Goal: Task Accomplishment & Management: Complete application form

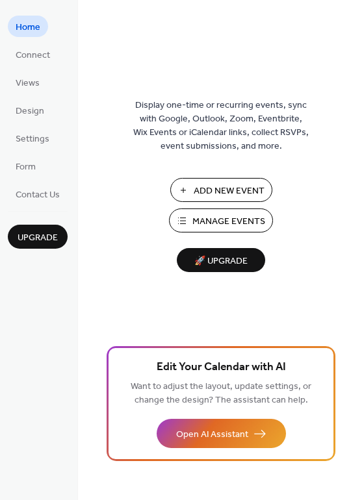
click at [227, 188] on span "Add New Event" at bounding box center [229, 192] width 71 height 14
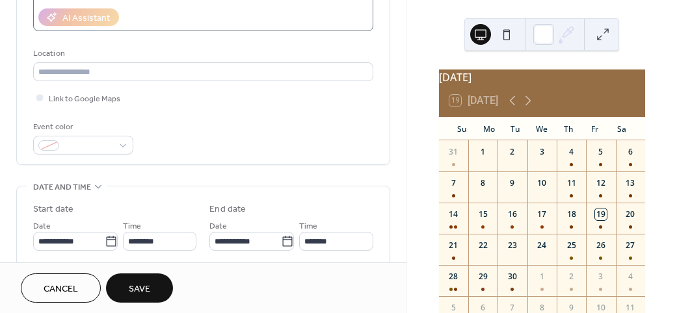
scroll to position [273, 0]
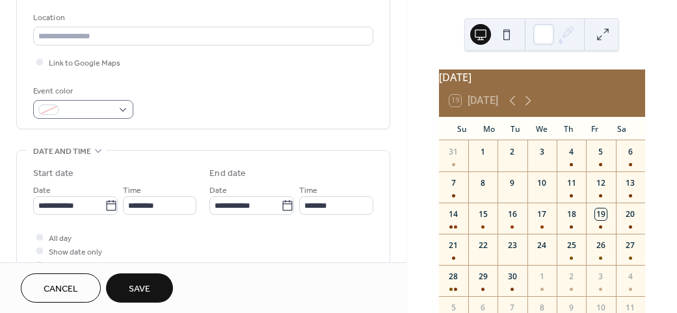
type input "**********"
click at [107, 110] on span at bounding box center [88, 111] width 48 height 14
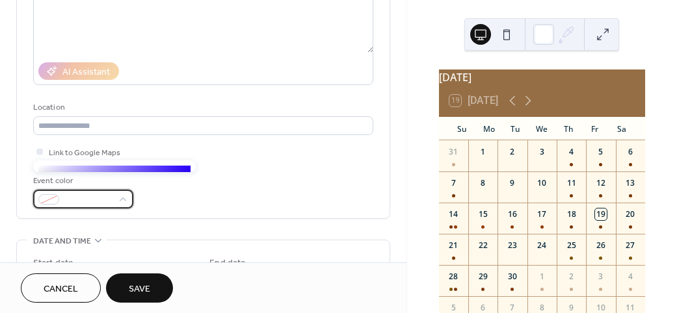
scroll to position [178, 0]
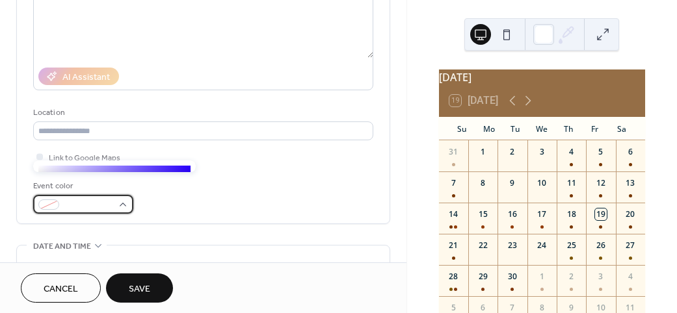
click at [120, 207] on div at bounding box center [83, 204] width 100 height 19
click at [121, 200] on div at bounding box center [83, 204] width 100 height 19
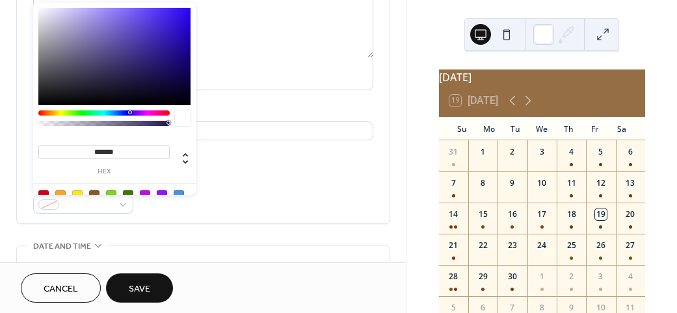
click at [62, 193] on div at bounding box center [60, 195] width 10 height 10
type input "*******"
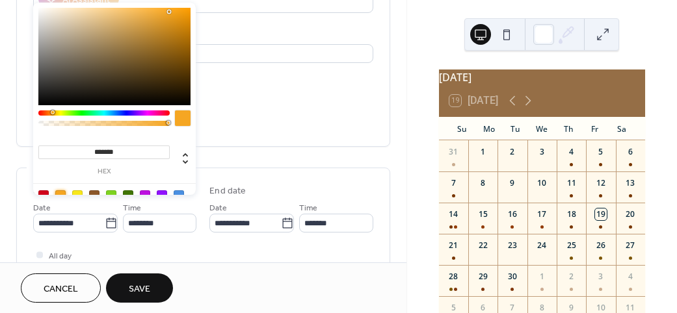
scroll to position [259, 0]
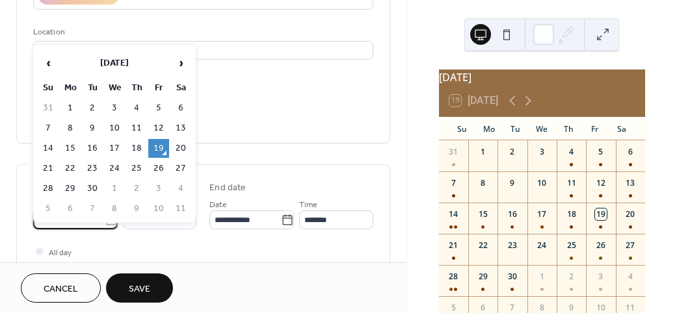
click at [98, 221] on input "**********" at bounding box center [68, 220] width 71 height 19
click at [136, 170] on td "23" at bounding box center [136, 168] width 21 height 19
type input "**********"
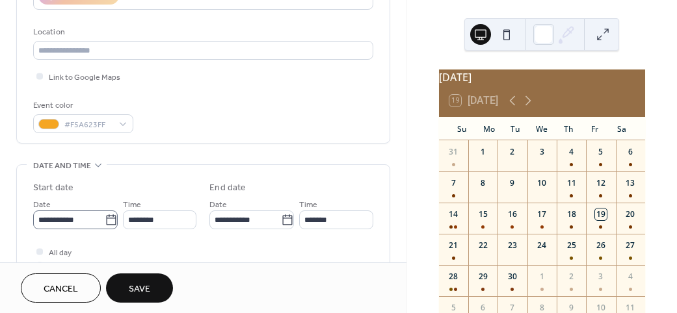
click at [118, 220] on icon at bounding box center [111, 220] width 13 height 13
click at [105, 220] on input "**********" at bounding box center [68, 220] width 71 height 19
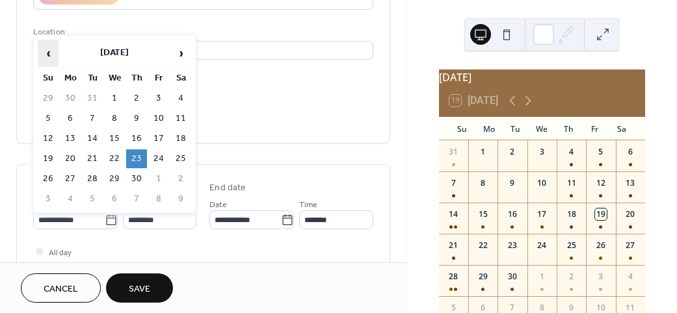
click at [49, 53] on span "‹" at bounding box center [47, 53] width 19 height 26
click at [135, 135] on td "12" at bounding box center [136, 138] width 21 height 19
type input "**********"
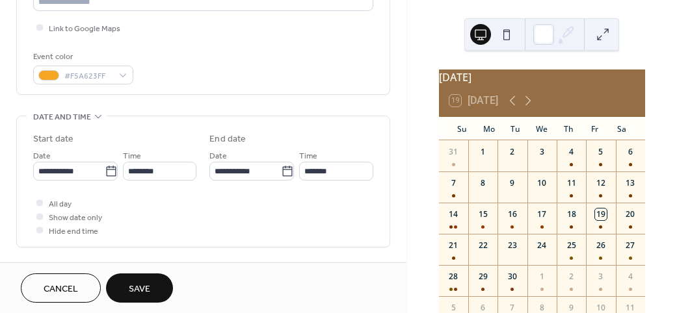
scroll to position [311, 0]
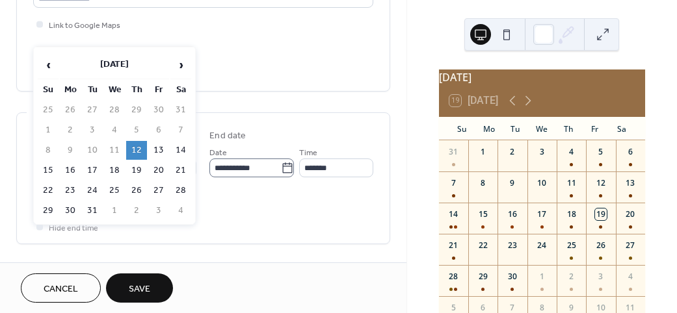
click at [281, 175] on icon at bounding box center [287, 168] width 13 height 13
click at [209, 177] on input "**********" at bounding box center [244, 168] width 71 height 19
click at [51, 166] on td "15" at bounding box center [48, 170] width 21 height 19
type input "**********"
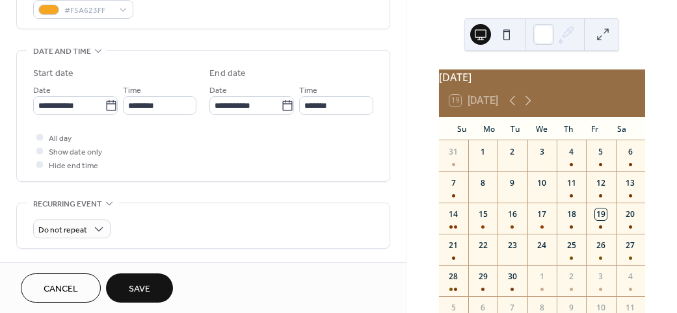
scroll to position [400, 0]
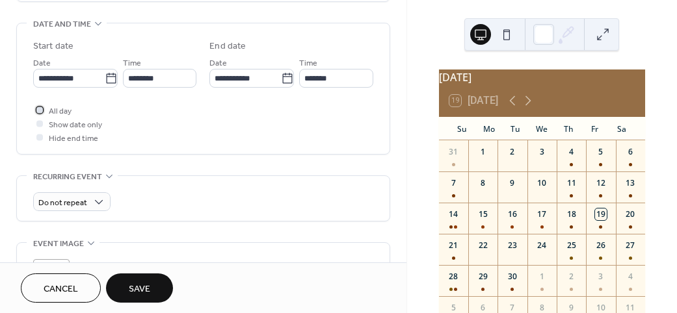
click at [40, 113] on div at bounding box center [39, 110] width 6 height 6
click at [135, 289] on span "Save" at bounding box center [139, 290] width 21 height 14
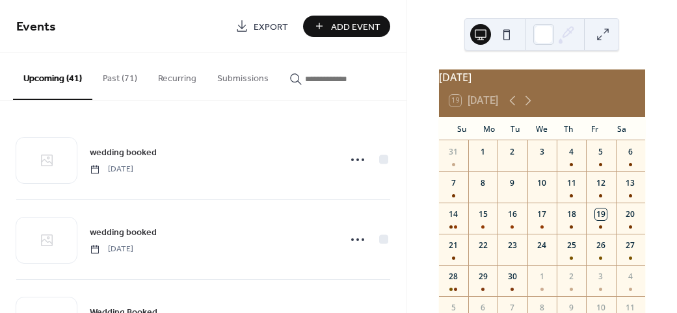
click at [368, 27] on span "Add Event" at bounding box center [355, 27] width 49 height 14
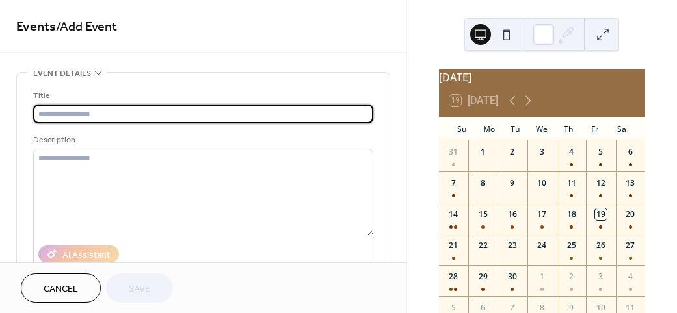
click at [363, 24] on span "Events / Add Event" at bounding box center [203, 27] width 374 height 26
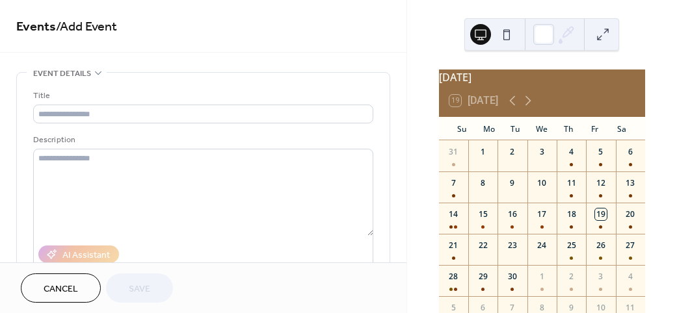
click at [221, 101] on div "Title" at bounding box center [201, 96] width 337 height 14
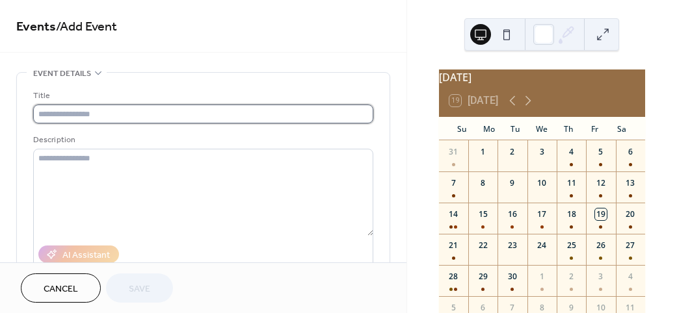
click at [176, 121] on input "text" at bounding box center [203, 114] width 340 height 19
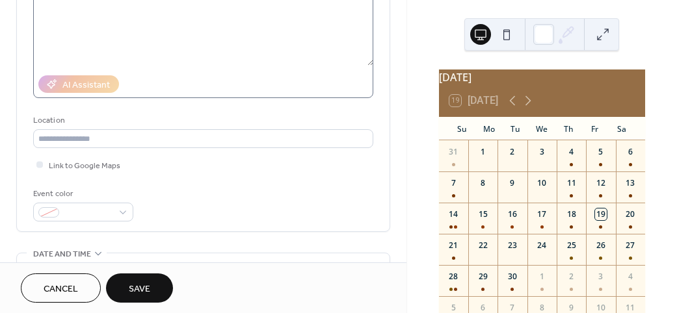
scroll to position [174, 0]
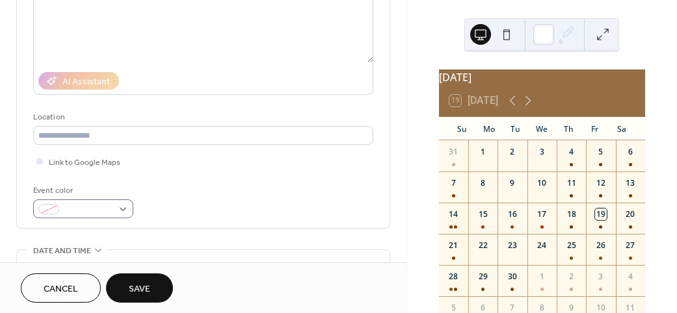
type input "**********"
click at [61, 209] on div at bounding box center [83, 209] width 100 height 19
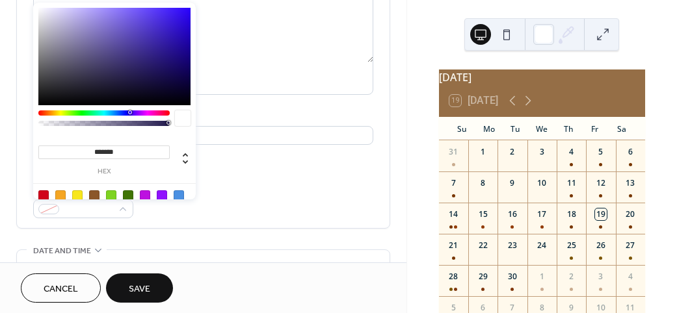
click at [58, 196] on div at bounding box center [60, 195] width 10 height 10
type input "*******"
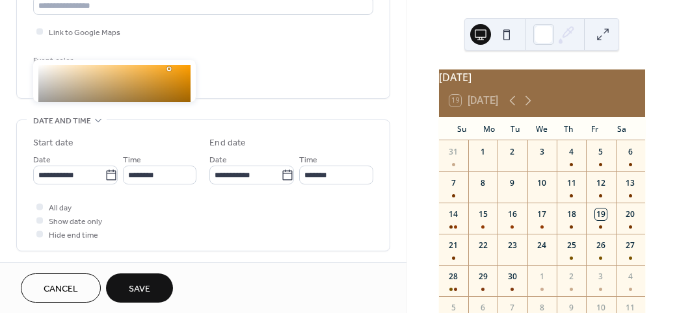
scroll to position [302, 0]
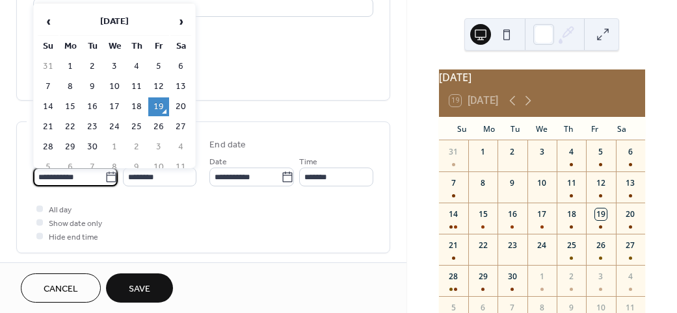
click at [101, 177] on input "**********" at bounding box center [68, 177] width 71 height 19
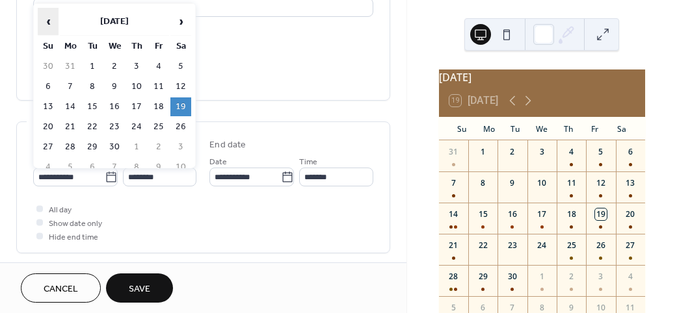
click at [51, 22] on span "‹" at bounding box center [47, 21] width 19 height 26
click at [49, 21] on span "‹" at bounding box center [47, 21] width 19 height 26
click at [140, 141] on td "28" at bounding box center [136, 147] width 21 height 19
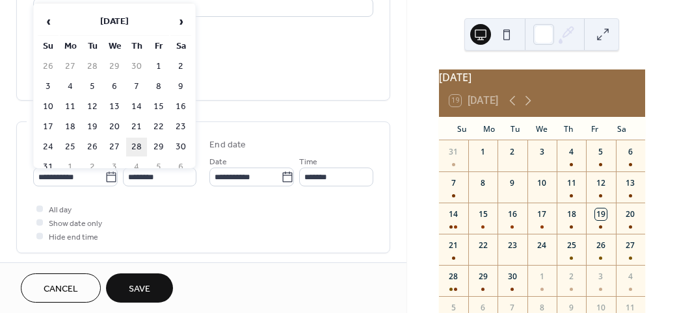
type input "**********"
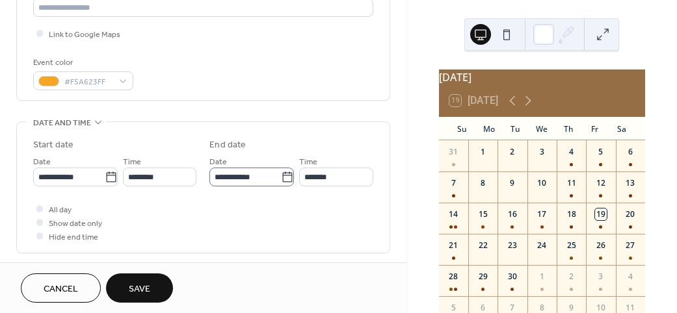
click at [281, 184] on icon at bounding box center [287, 177] width 13 height 13
click at [209, 187] on input "**********" at bounding box center [244, 177] width 71 height 19
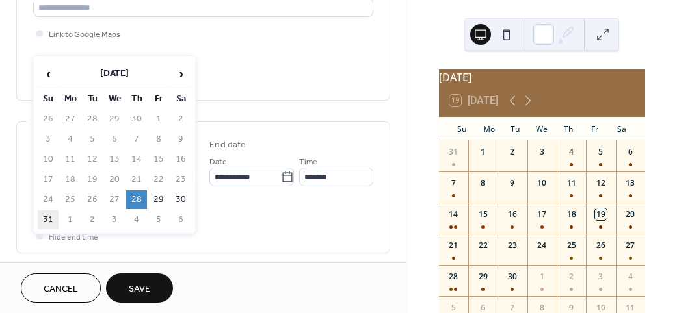
click at [47, 216] on td "31" at bounding box center [48, 220] width 21 height 19
type input "**********"
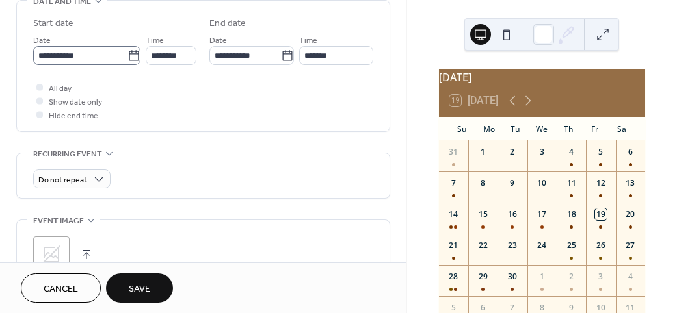
scroll to position [429, 0]
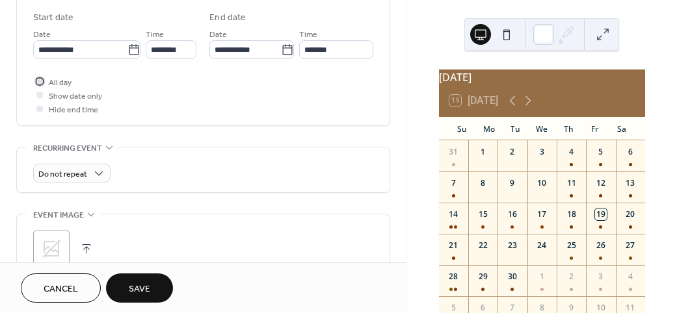
click at [42, 84] on div at bounding box center [39, 81] width 6 height 6
click at [135, 293] on span "Save" at bounding box center [139, 290] width 21 height 14
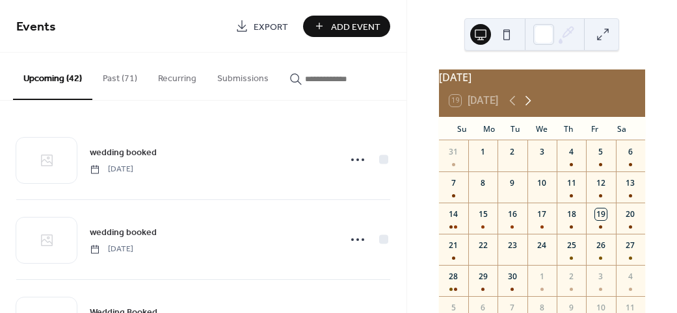
click at [530, 105] on icon at bounding box center [528, 101] width 16 height 16
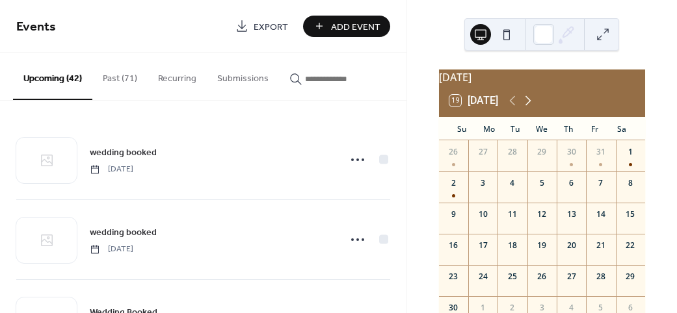
click at [529, 104] on icon at bounding box center [528, 101] width 16 height 16
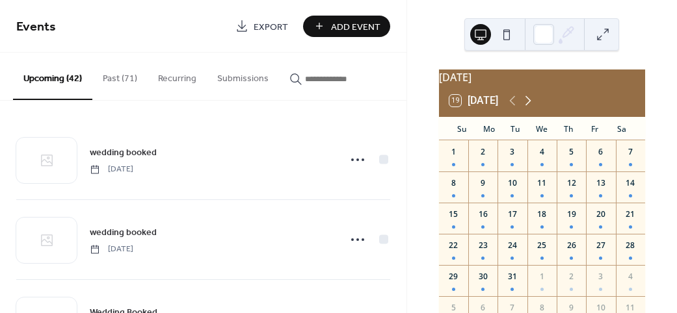
click at [529, 104] on icon at bounding box center [528, 101] width 16 height 16
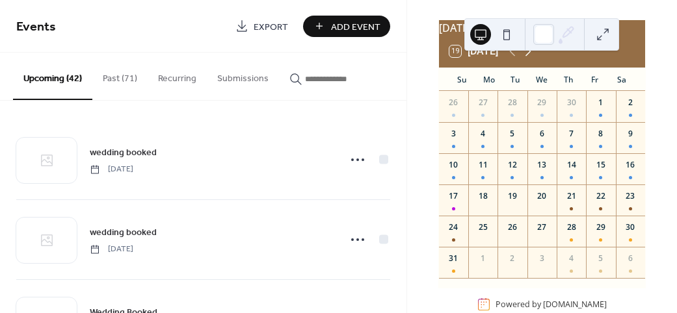
scroll to position [51, 0]
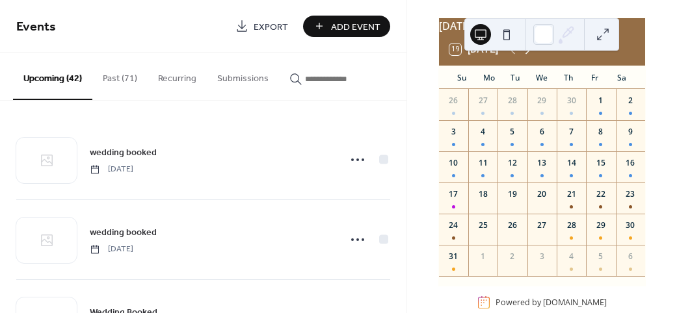
click at [531, 55] on icon at bounding box center [528, 50] width 16 height 16
click at [534, 57] on icon at bounding box center [528, 50] width 16 height 16
click at [511, 57] on icon at bounding box center [512, 50] width 16 height 16
click at [628, 57] on div "19 [DATE]" at bounding box center [542, 49] width 206 height 31
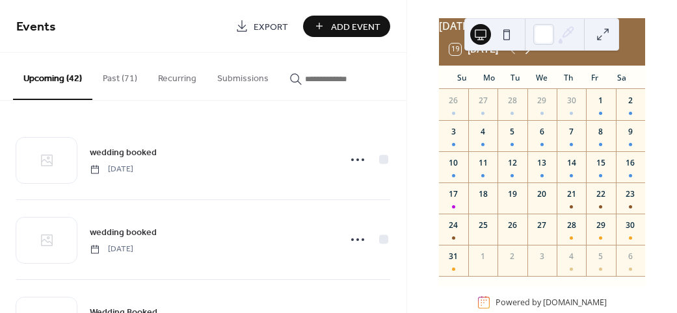
click at [534, 57] on icon at bounding box center [528, 50] width 16 height 16
click at [534, 56] on icon at bounding box center [528, 50] width 16 height 16
click at [530, 53] on icon at bounding box center [528, 50] width 16 height 16
click at [534, 54] on icon at bounding box center [528, 50] width 16 height 16
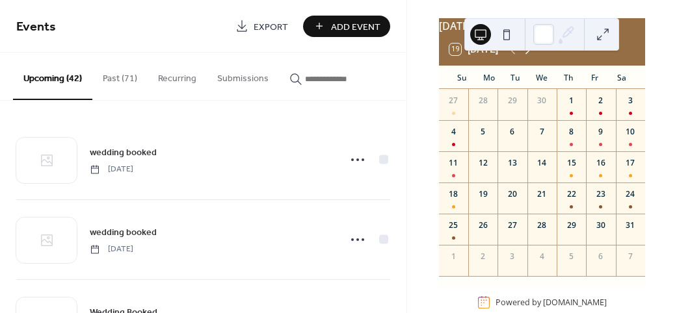
click at [528, 57] on icon at bounding box center [528, 50] width 16 height 16
click at [530, 57] on icon at bounding box center [528, 50] width 16 height 16
click at [532, 57] on icon at bounding box center [528, 50] width 16 height 16
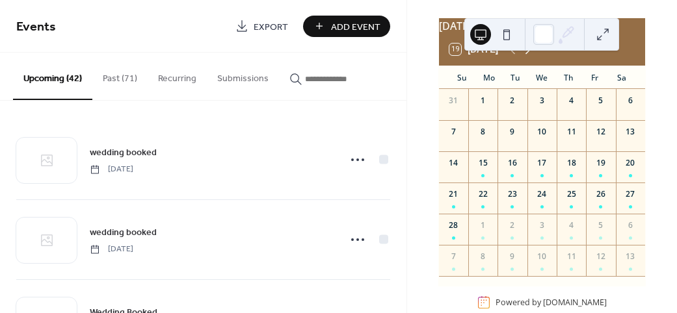
click at [532, 57] on icon at bounding box center [528, 50] width 16 height 16
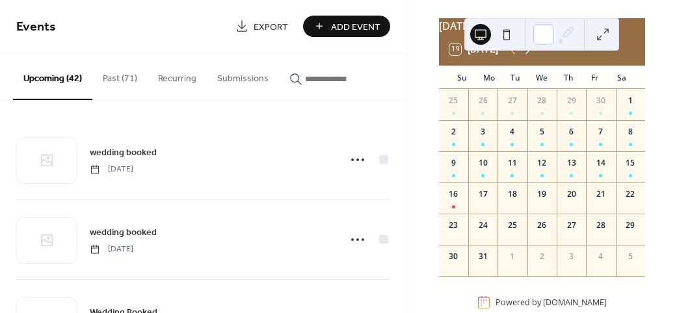
click at [532, 57] on icon at bounding box center [528, 50] width 16 height 16
click at [533, 57] on icon at bounding box center [528, 50] width 16 height 16
click at [532, 57] on icon at bounding box center [528, 50] width 16 height 16
click at [533, 57] on icon at bounding box center [528, 50] width 16 height 16
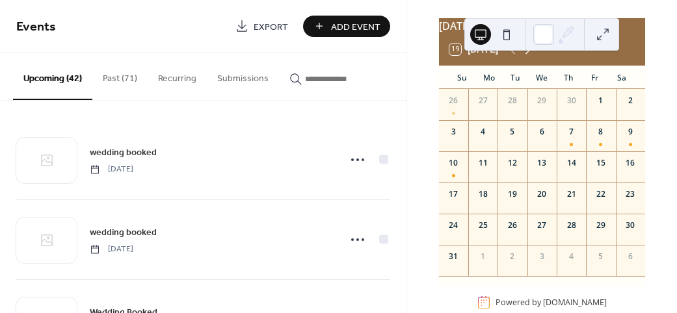
click at [533, 57] on icon at bounding box center [528, 50] width 16 height 16
click at [515, 56] on icon at bounding box center [512, 50] width 16 height 16
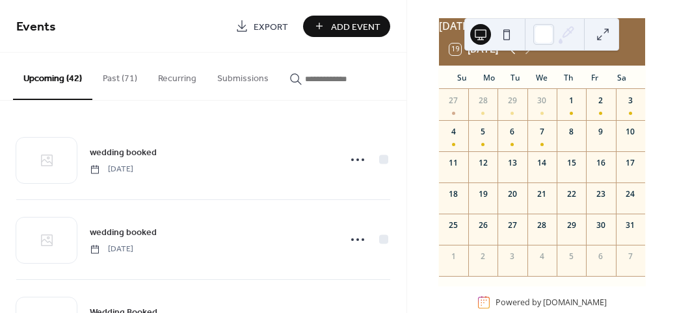
click at [515, 56] on icon at bounding box center [512, 50] width 16 height 16
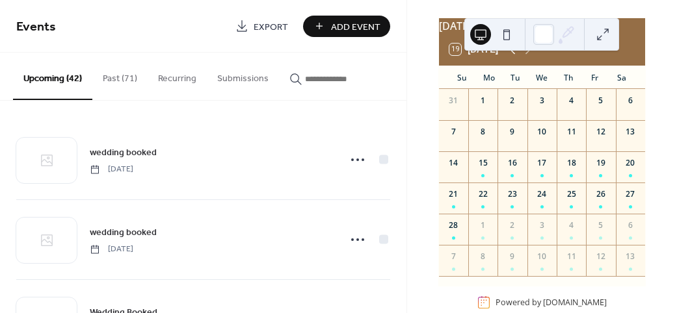
click at [515, 56] on icon at bounding box center [512, 50] width 16 height 16
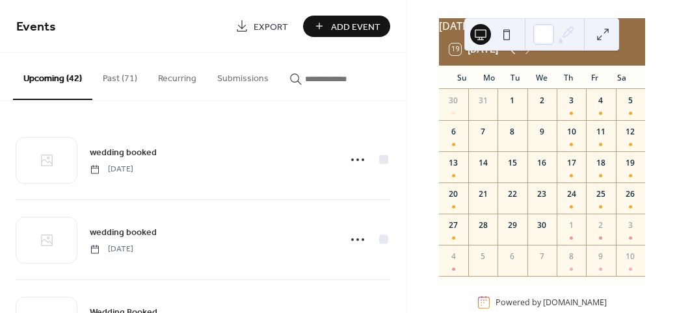
click at [515, 56] on icon at bounding box center [512, 50] width 16 height 16
click at [512, 57] on icon at bounding box center [512, 50] width 16 height 16
click at [513, 57] on icon at bounding box center [512, 50] width 16 height 16
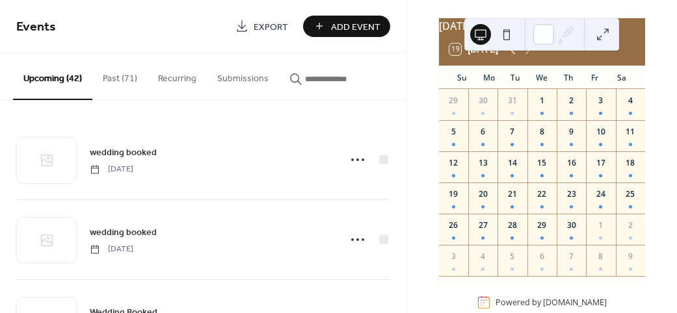
click at [513, 57] on icon at bounding box center [512, 50] width 16 height 16
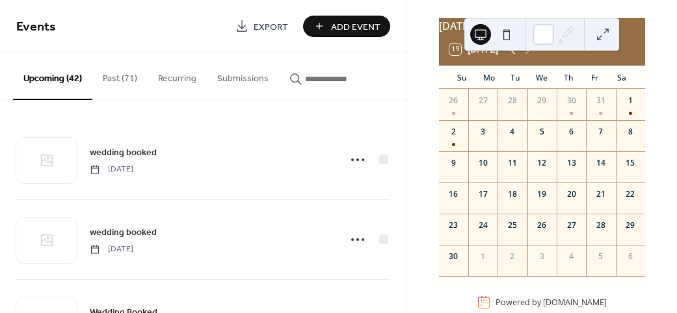
click at [513, 57] on icon at bounding box center [512, 50] width 16 height 16
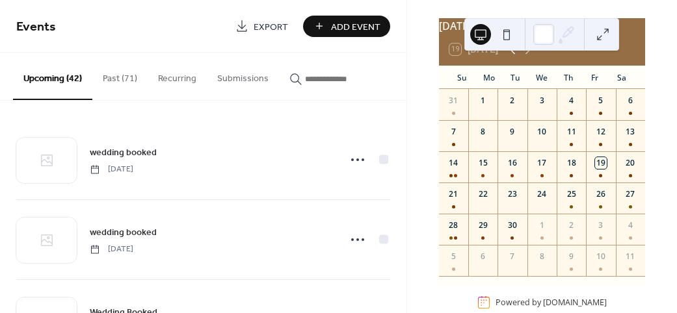
click at [513, 57] on icon at bounding box center [512, 50] width 16 height 16
click at [514, 57] on icon at bounding box center [512, 50] width 16 height 16
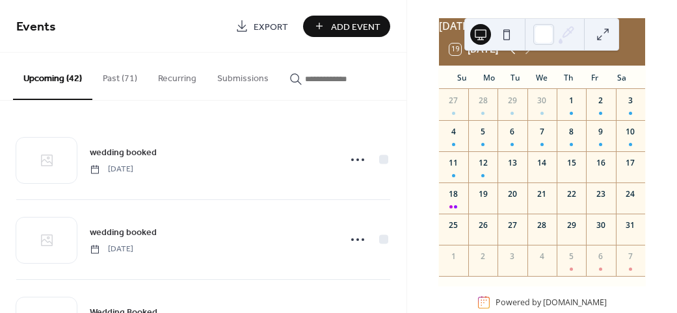
click at [514, 57] on icon at bounding box center [512, 50] width 16 height 16
click at [530, 55] on icon at bounding box center [528, 50] width 6 height 10
click at [378, 83] on input "button" at bounding box center [344, 79] width 78 height 14
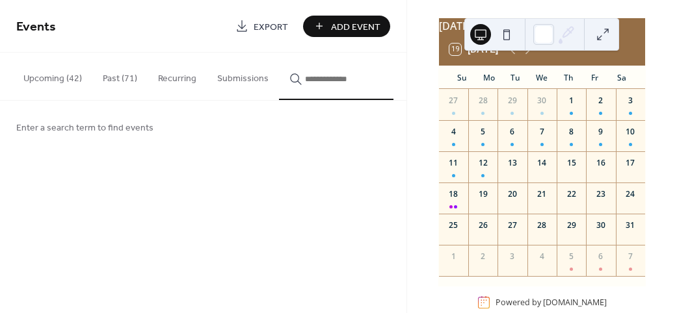
click at [231, 178] on div "Events Export Add Event Upcoming (42) Past (71) Recurring Submissions wedding b…" at bounding box center [203, 156] width 406 height 313
click at [119, 79] on button "Past (71)" at bounding box center [119, 76] width 55 height 46
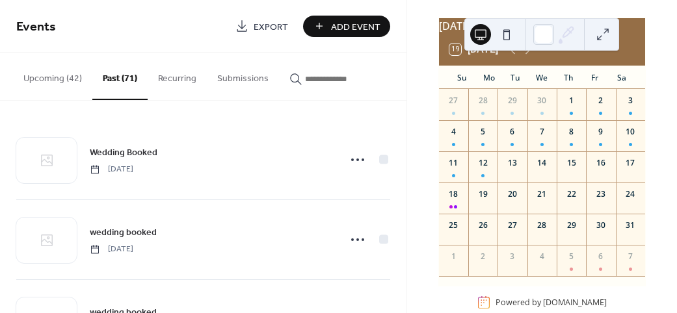
click at [56, 78] on button "Upcoming (42)" at bounding box center [52, 76] width 79 height 46
